Goal: Go to known website: Access a specific website the user already knows

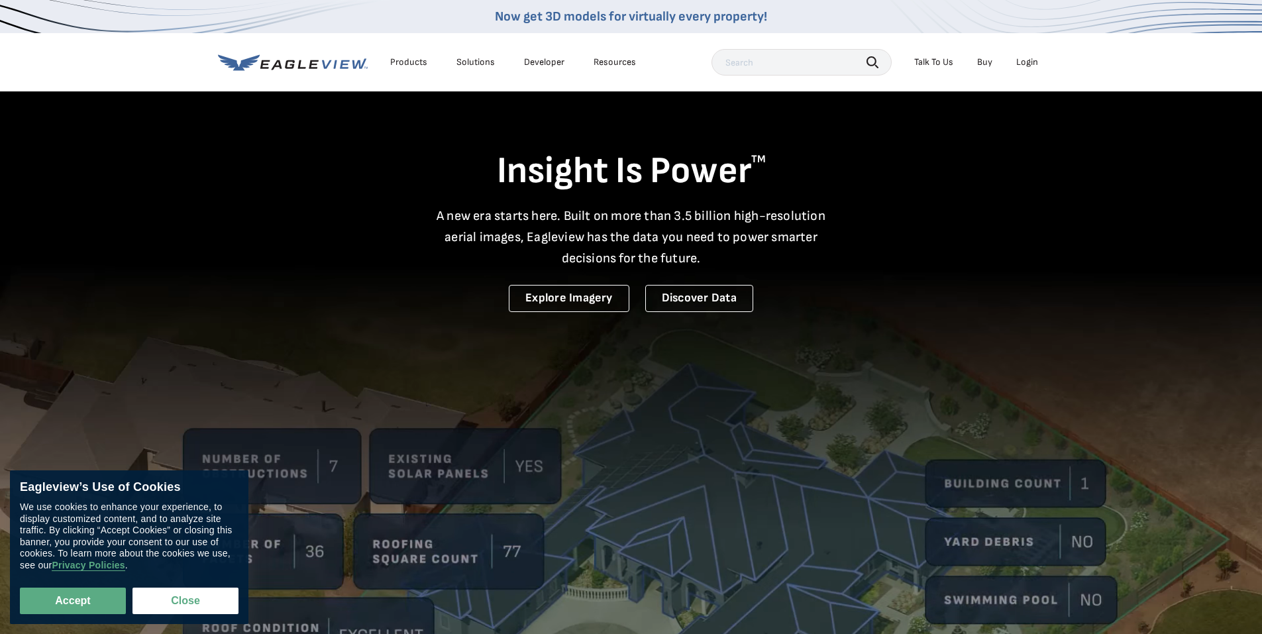
click at [1020, 60] on div "Login" at bounding box center [1027, 62] width 22 height 12
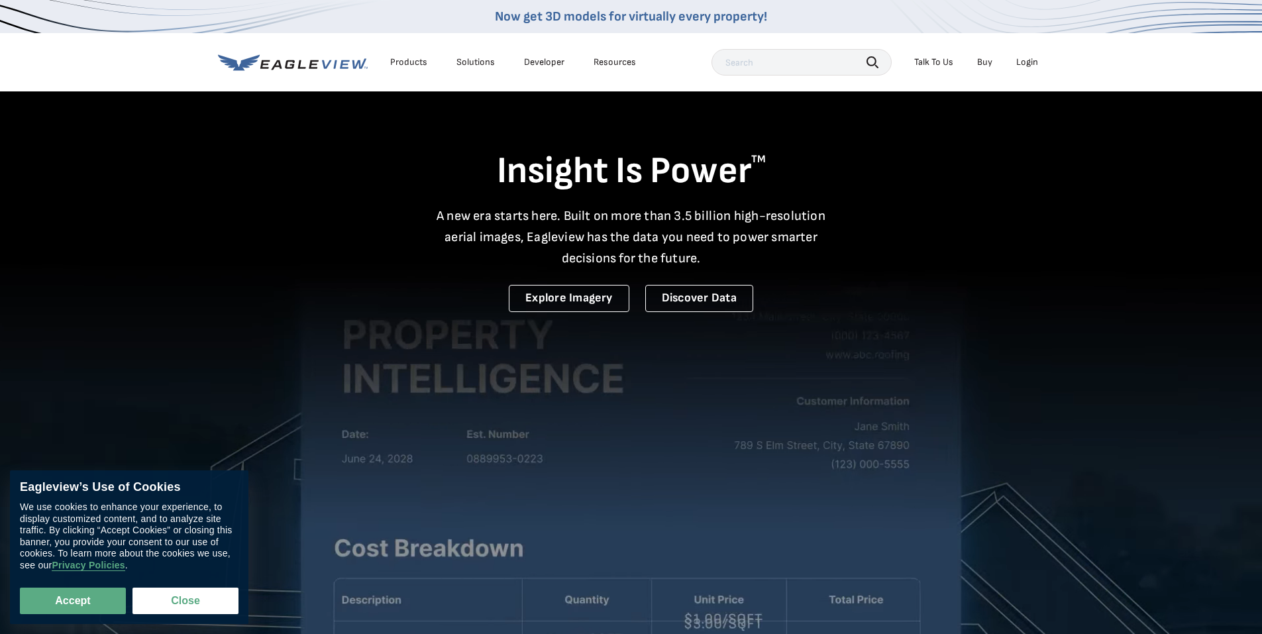
click at [1025, 64] on div "Login" at bounding box center [1027, 62] width 22 height 12
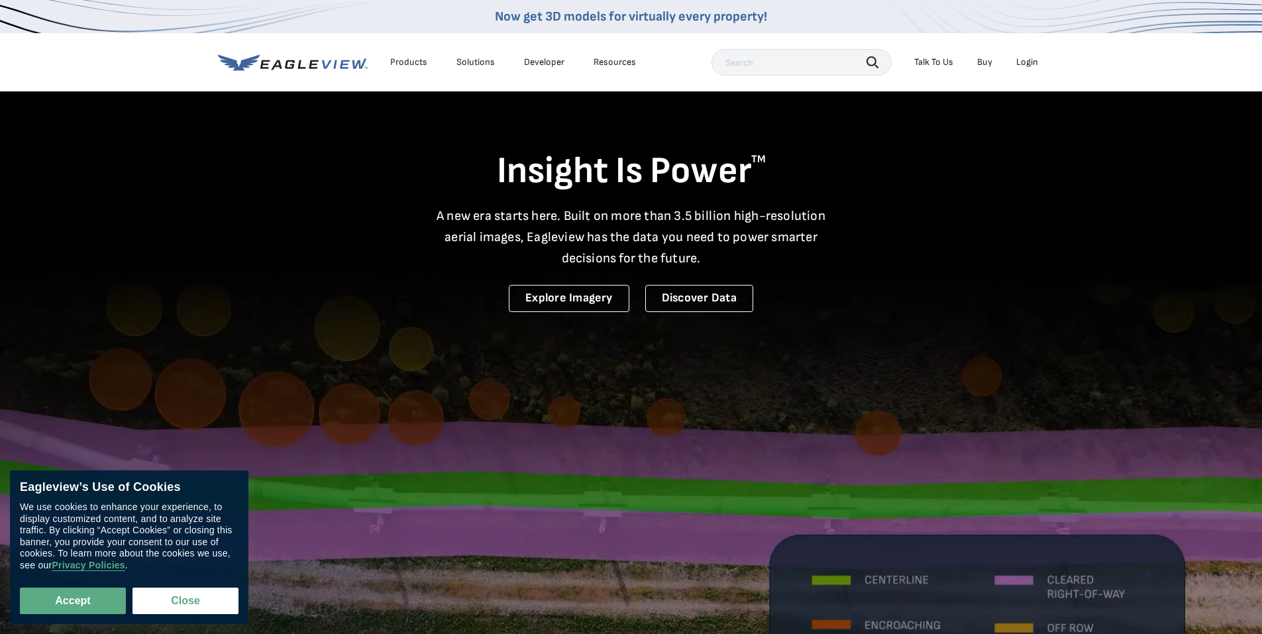
click at [1018, 64] on div "Login" at bounding box center [1027, 62] width 22 height 12
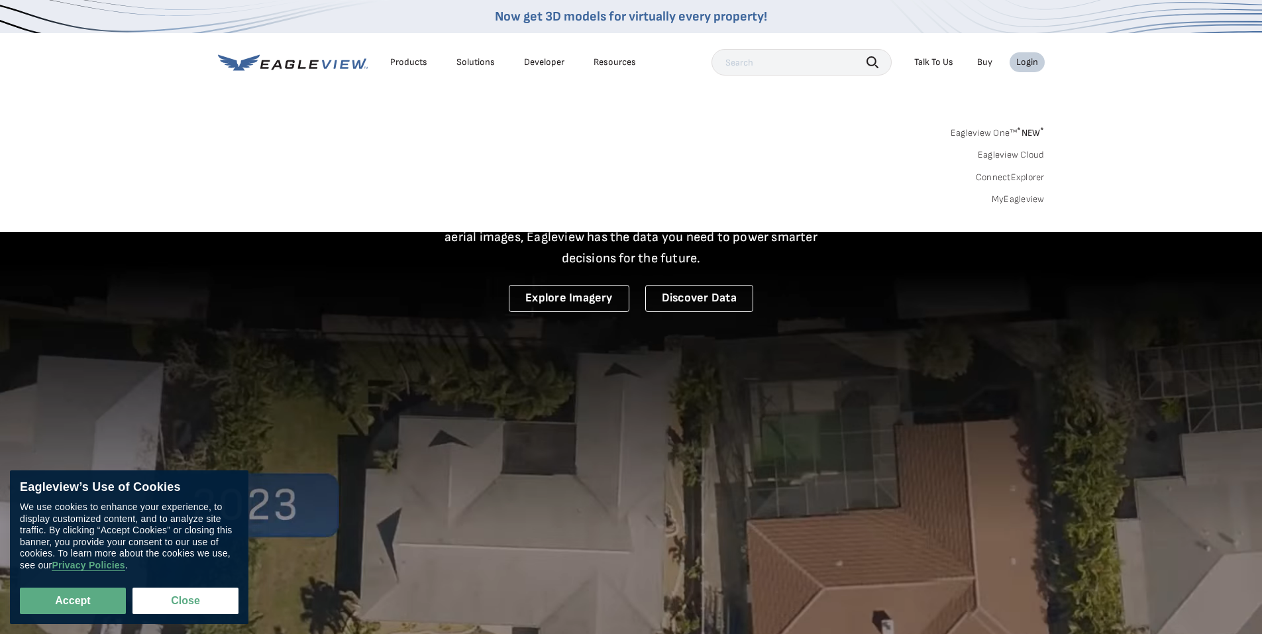
click at [1013, 133] on link "Eagleview One™ * NEW *" at bounding box center [998, 130] width 94 height 15
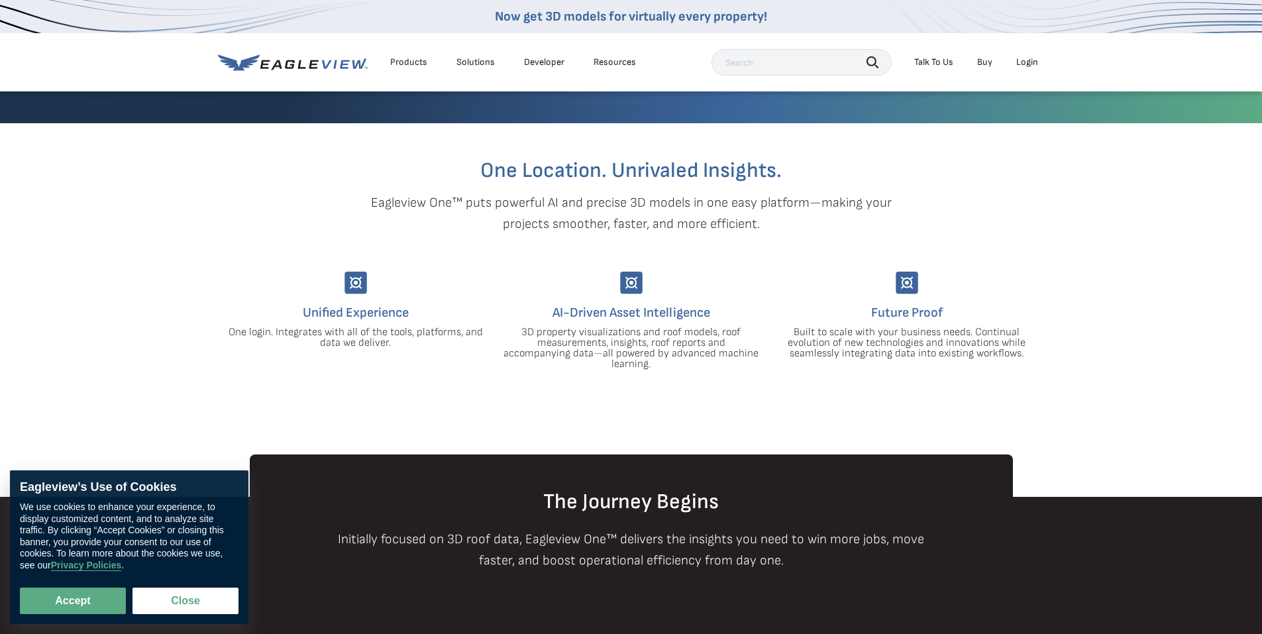
scroll to position [398, 0]
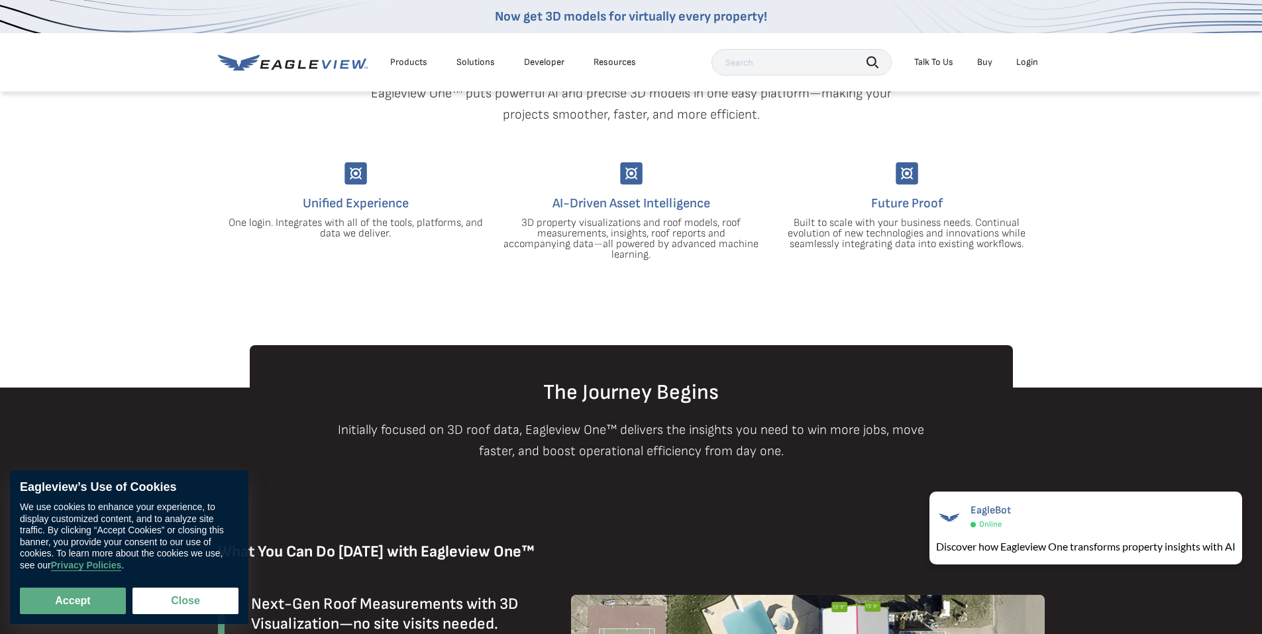
click at [1037, 60] on div "Login" at bounding box center [1027, 62] width 22 height 12
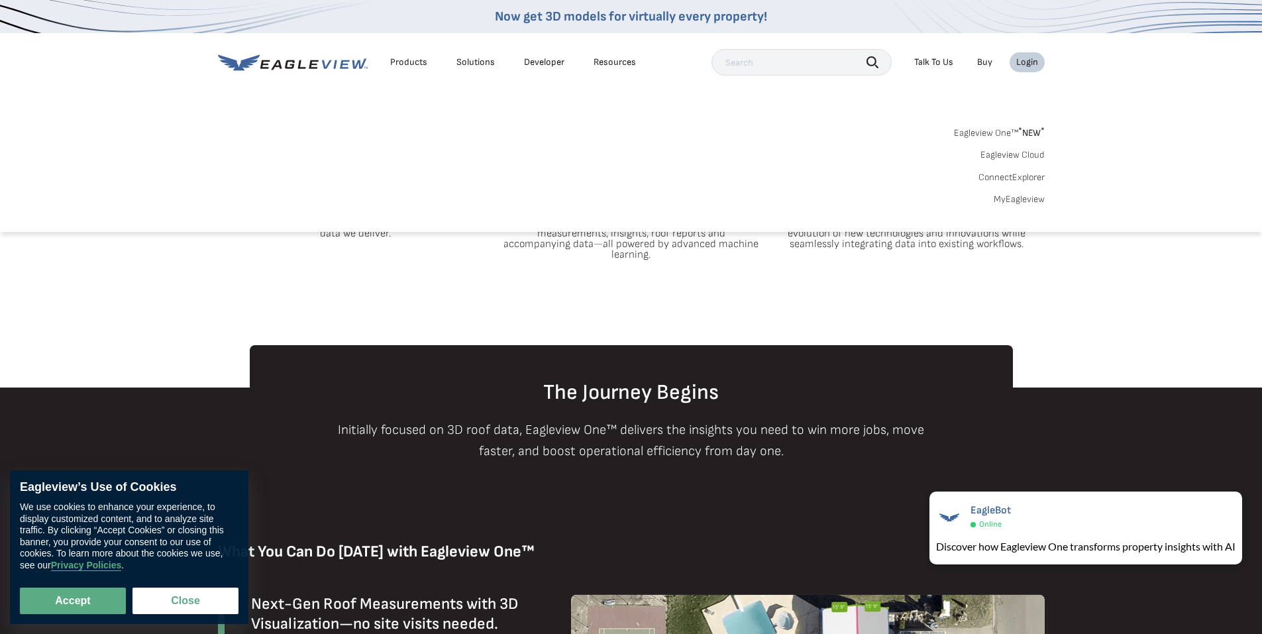
click at [1020, 193] on link "MyEagleview" at bounding box center [1019, 199] width 51 height 12
